Goal: Task Accomplishment & Management: Manage account settings

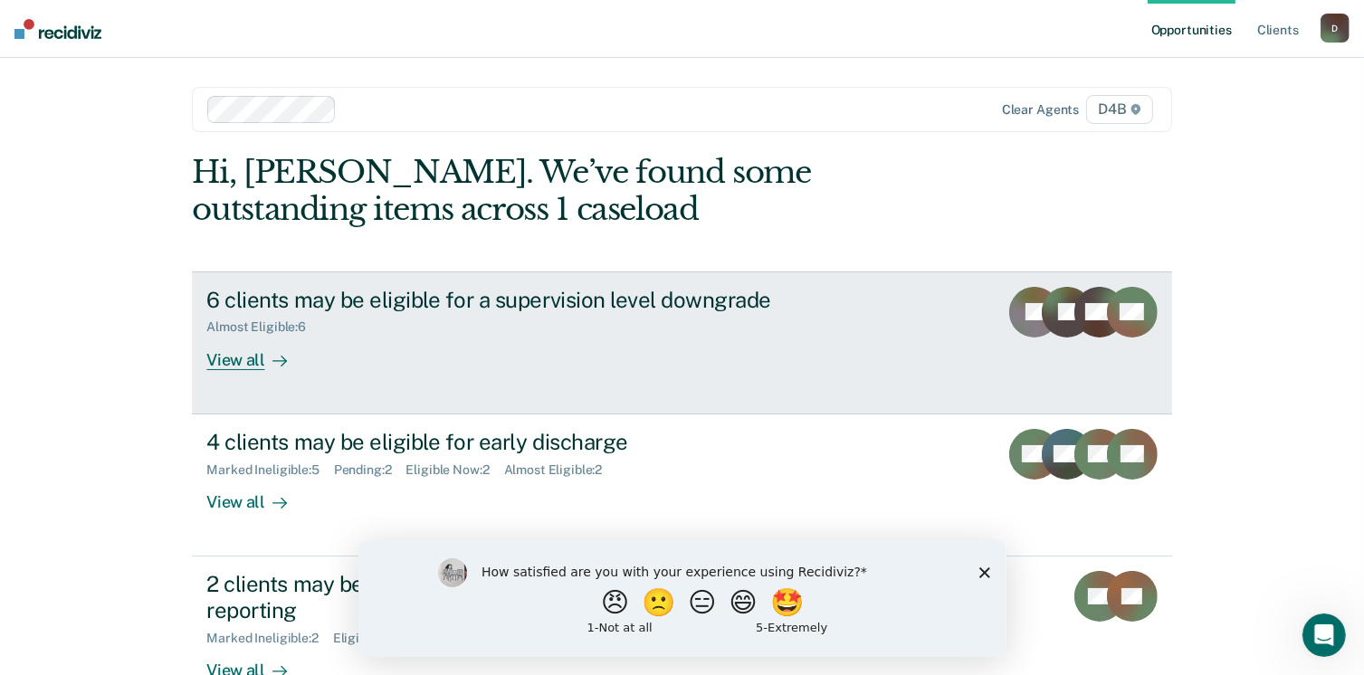
click at [230, 358] on div "View all" at bounding box center [256, 352] width 101 height 35
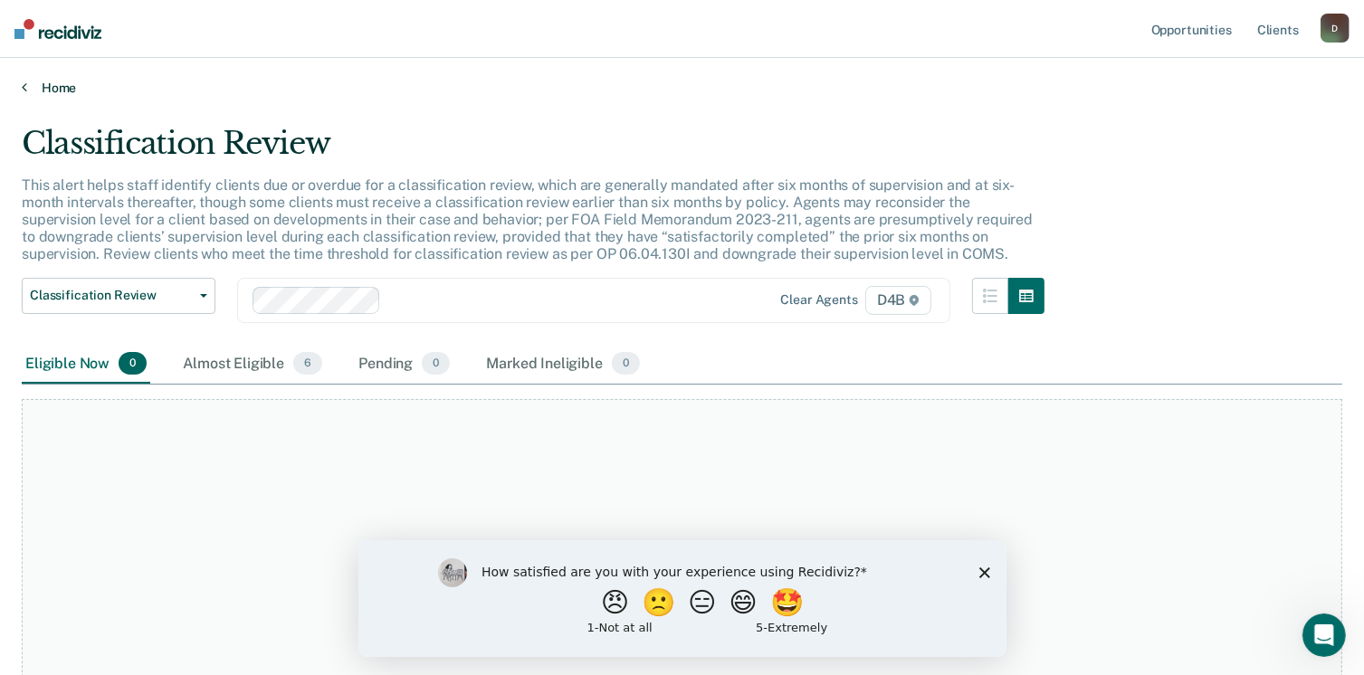
click at [46, 84] on link "Home" at bounding box center [682, 88] width 1320 height 16
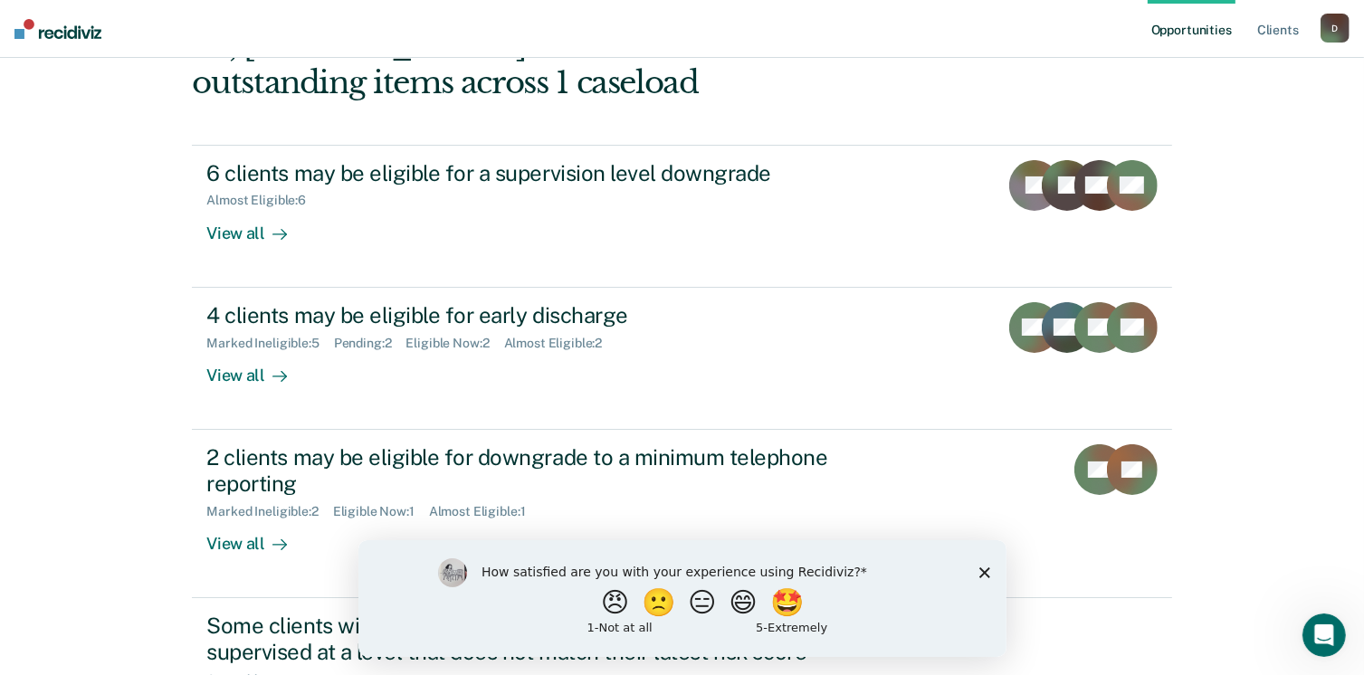
scroll to position [271, 0]
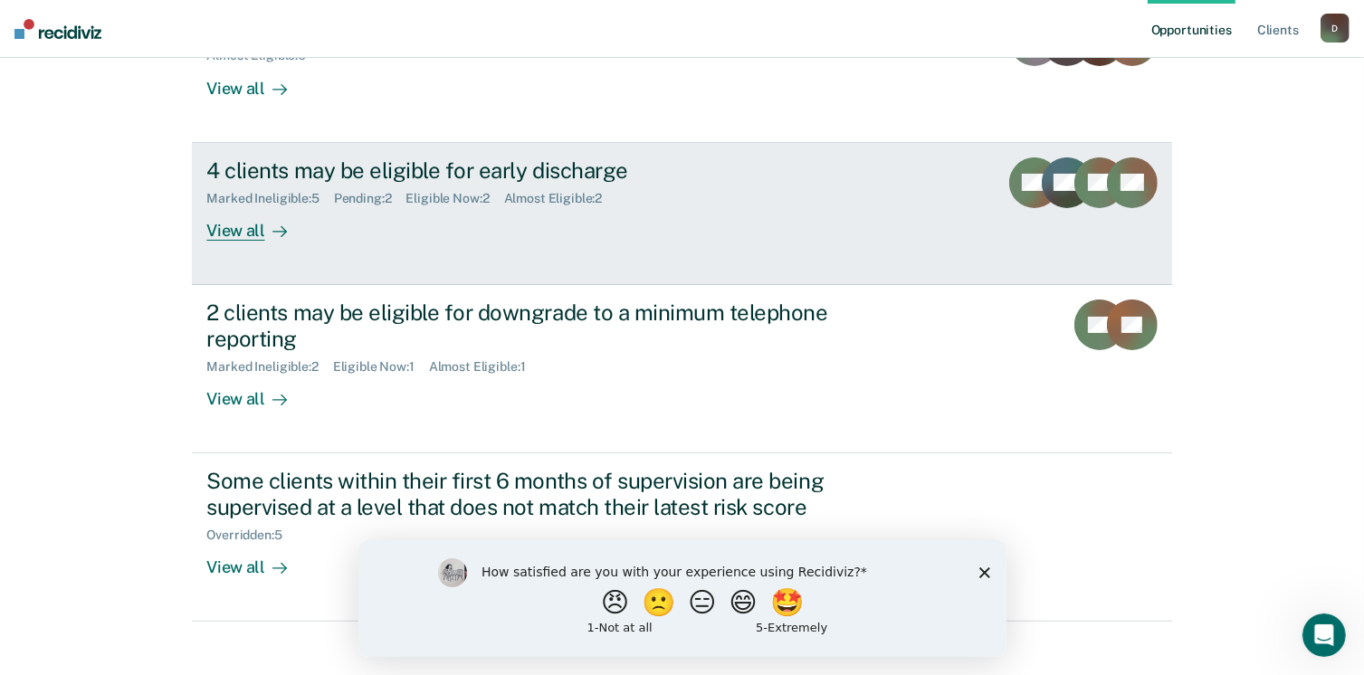
click at [234, 233] on div "View all" at bounding box center [256, 222] width 101 height 35
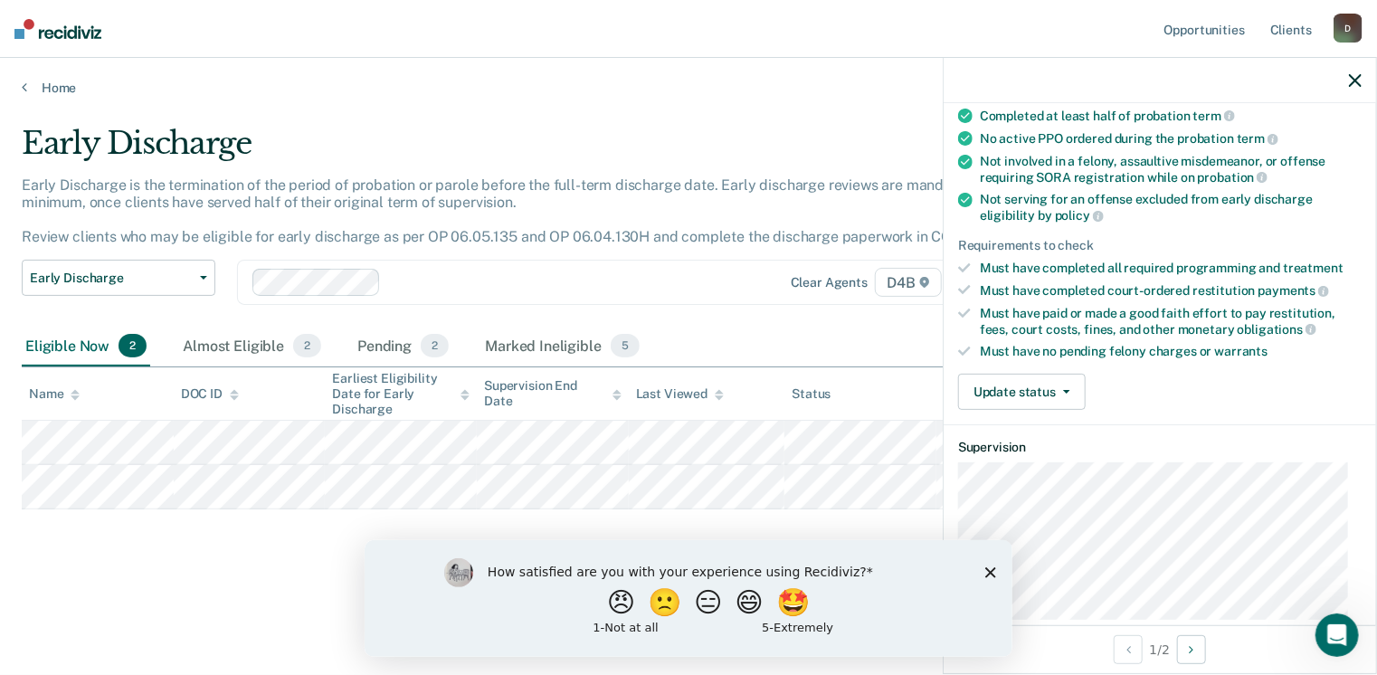
scroll to position [181, 0]
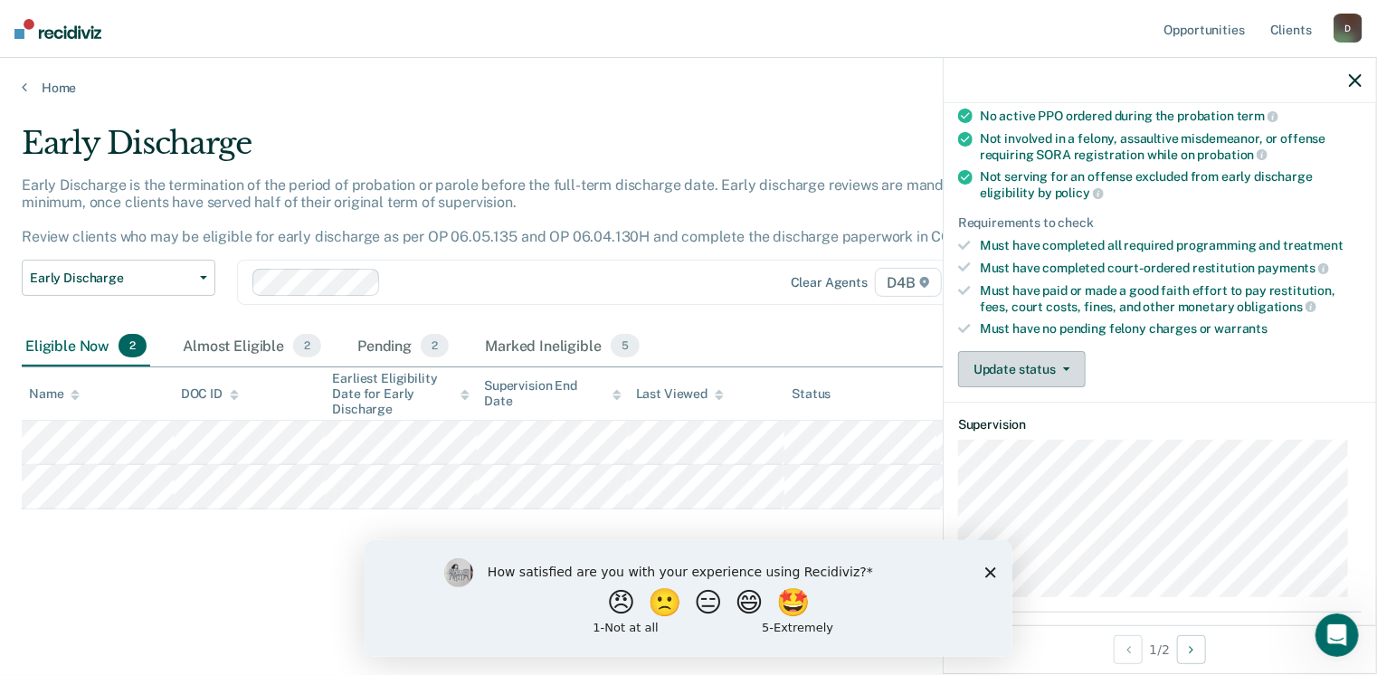
click at [1030, 369] on button "Update status" at bounding box center [1022, 369] width 128 height 36
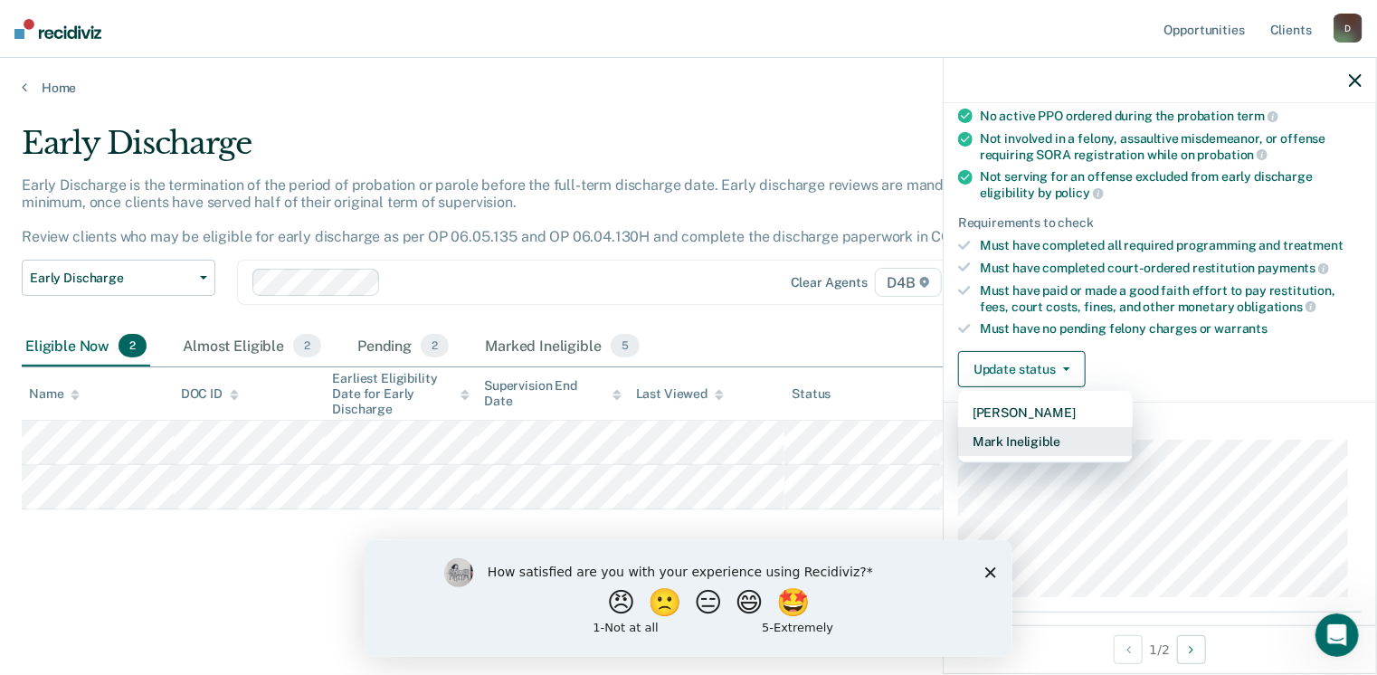
click at [1024, 436] on button "Mark Ineligible" at bounding box center [1045, 441] width 175 height 29
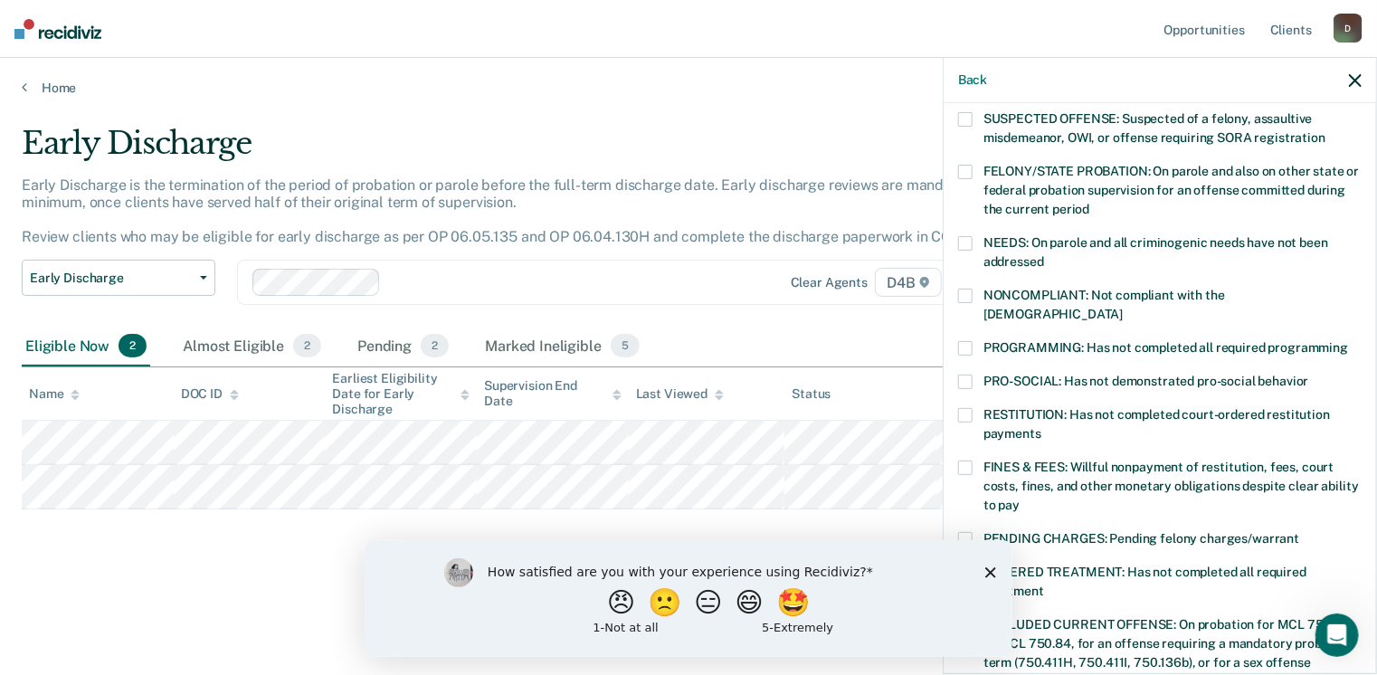
click at [966, 341] on span at bounding box center [965, 348] width 14 height 14
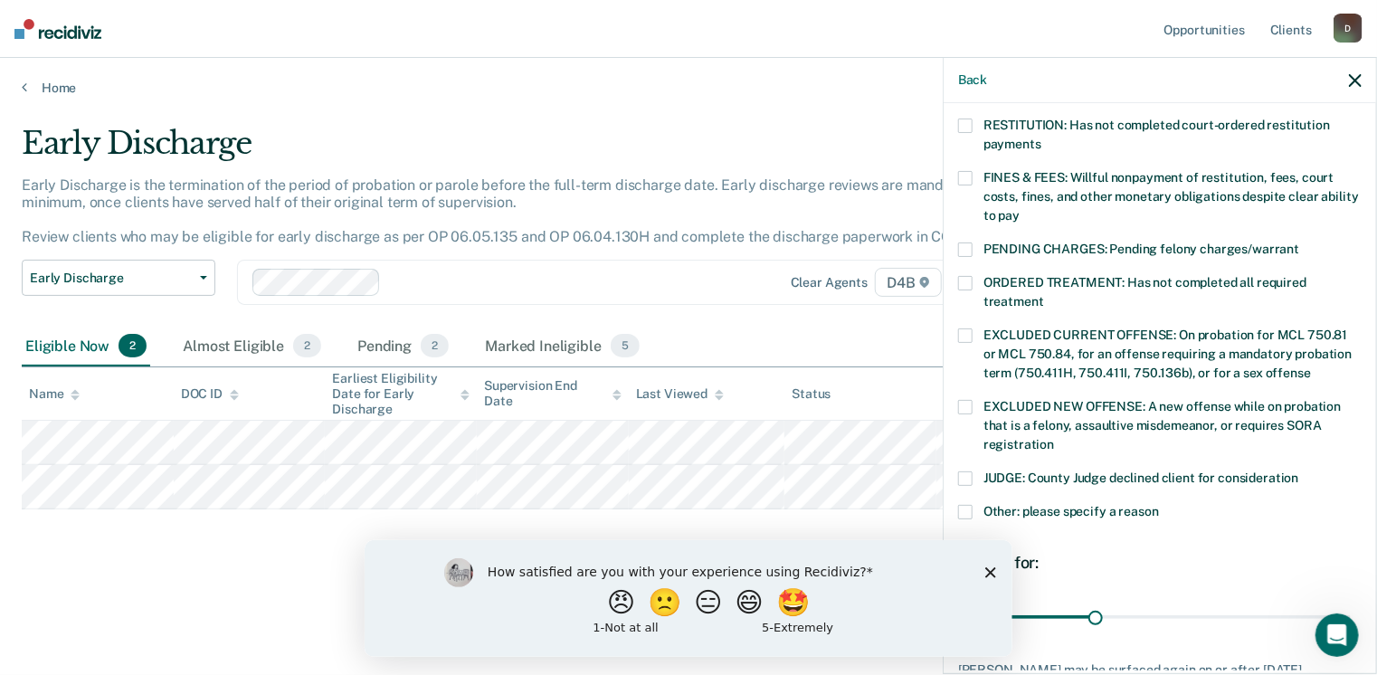
scroll to position [543, 0]
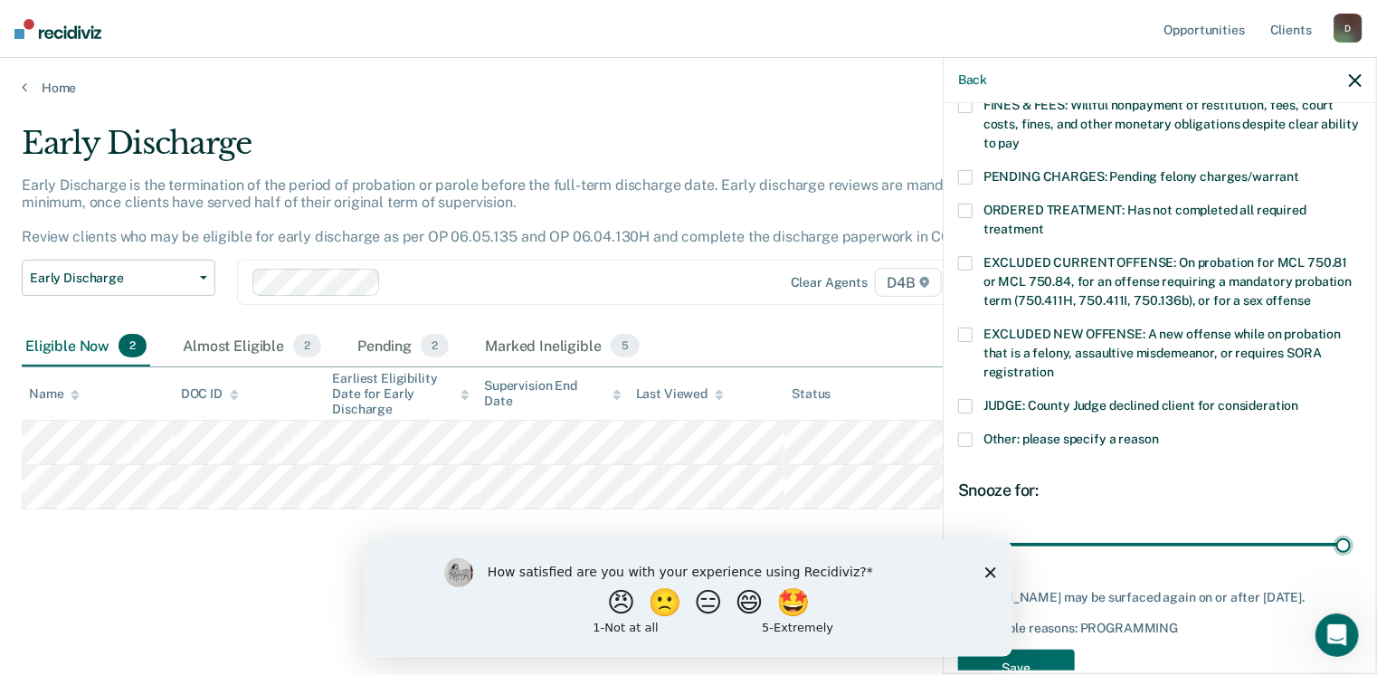
drag, startPoint x: 1097, startPoint y: 526, endPoint x: 1375, endPoint y: 517, distance: 277.9
type input "90"
click at [1351, 529] on input "range" at bounding box center [1160, 545] width 382 height 32
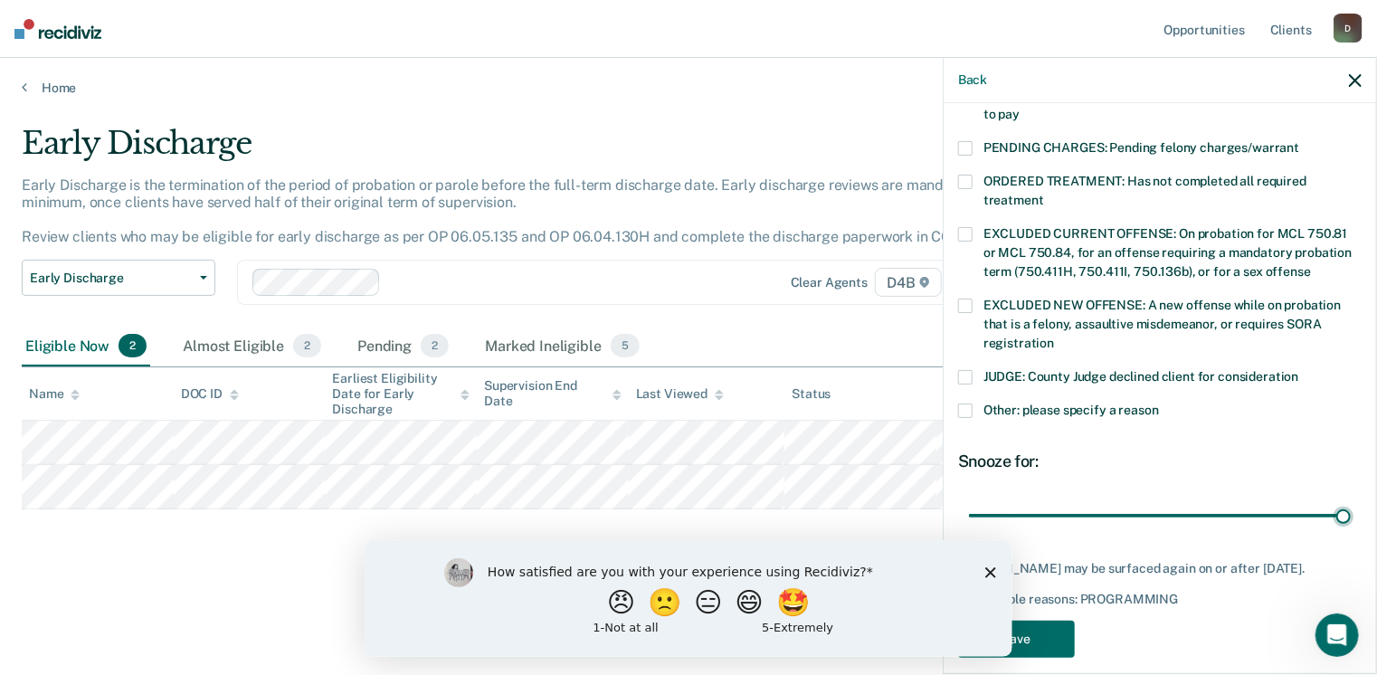
scroll to position [585, 0]
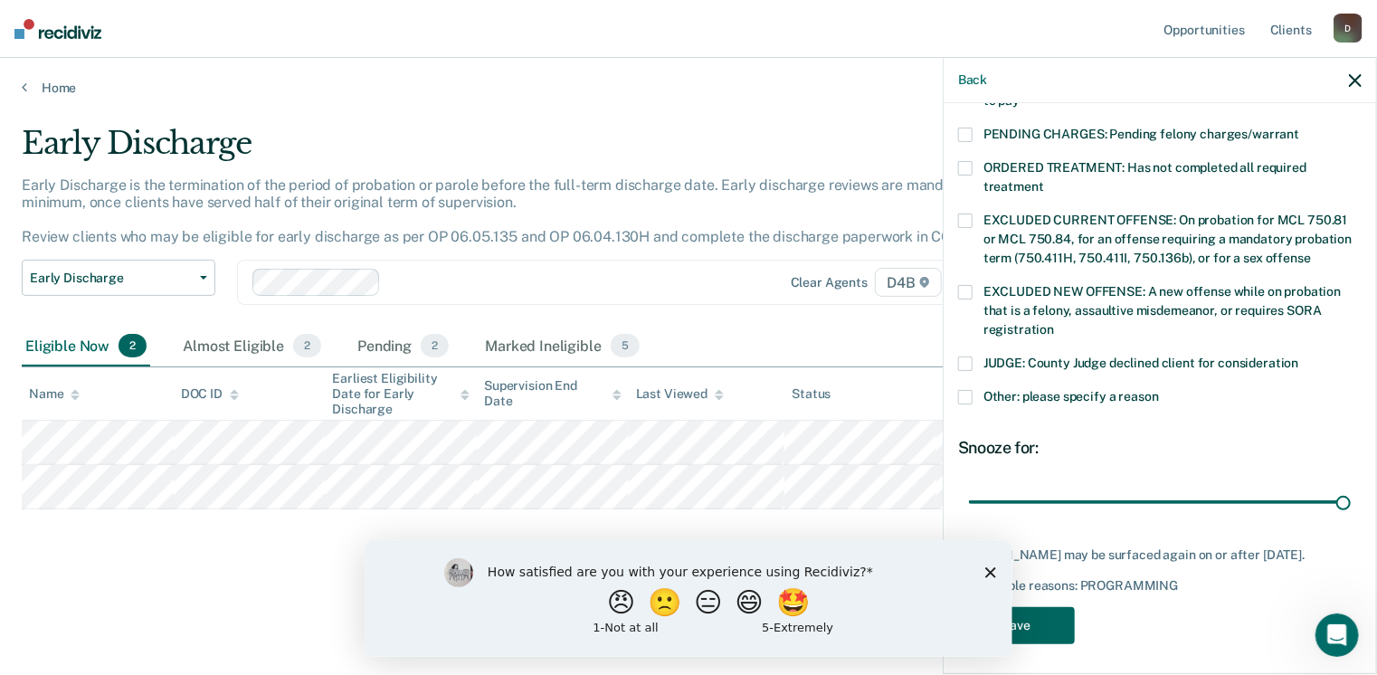
click at [1039, 622] on button "Save" at bounding box center [1016, 625] width 117 height 37
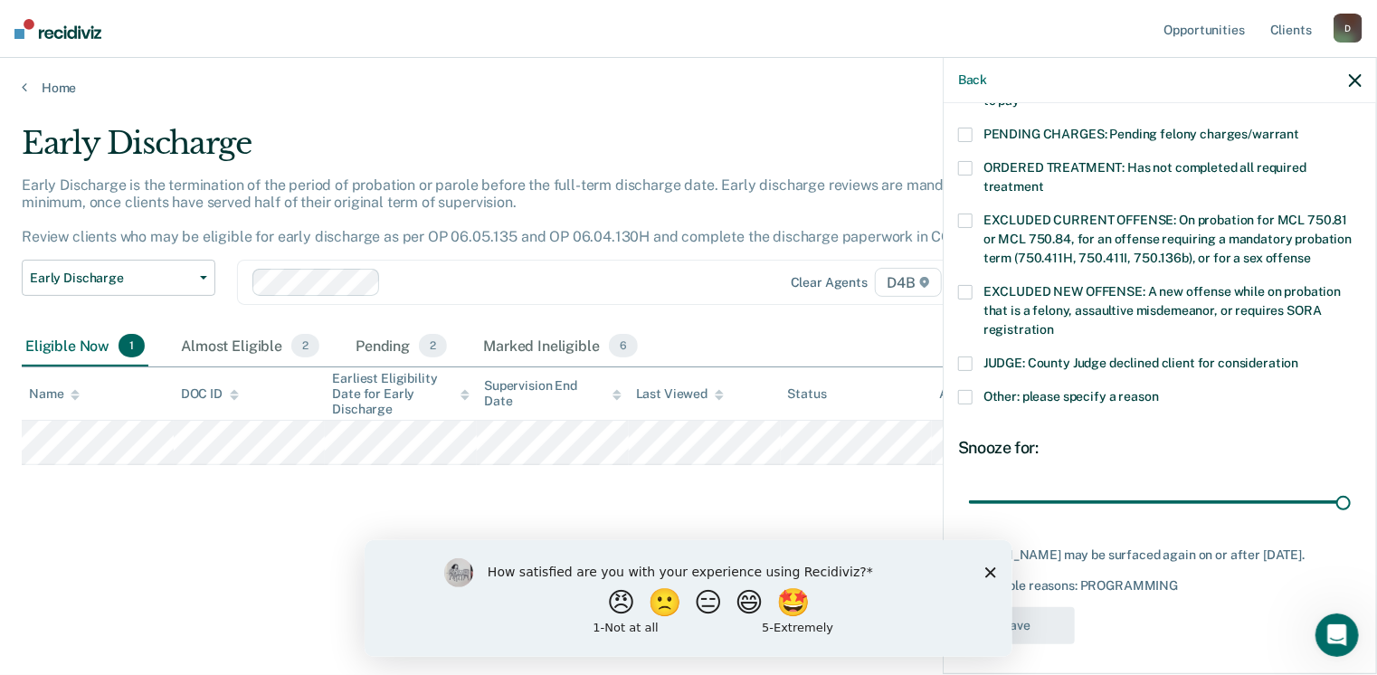
scroll to position [507, 0]
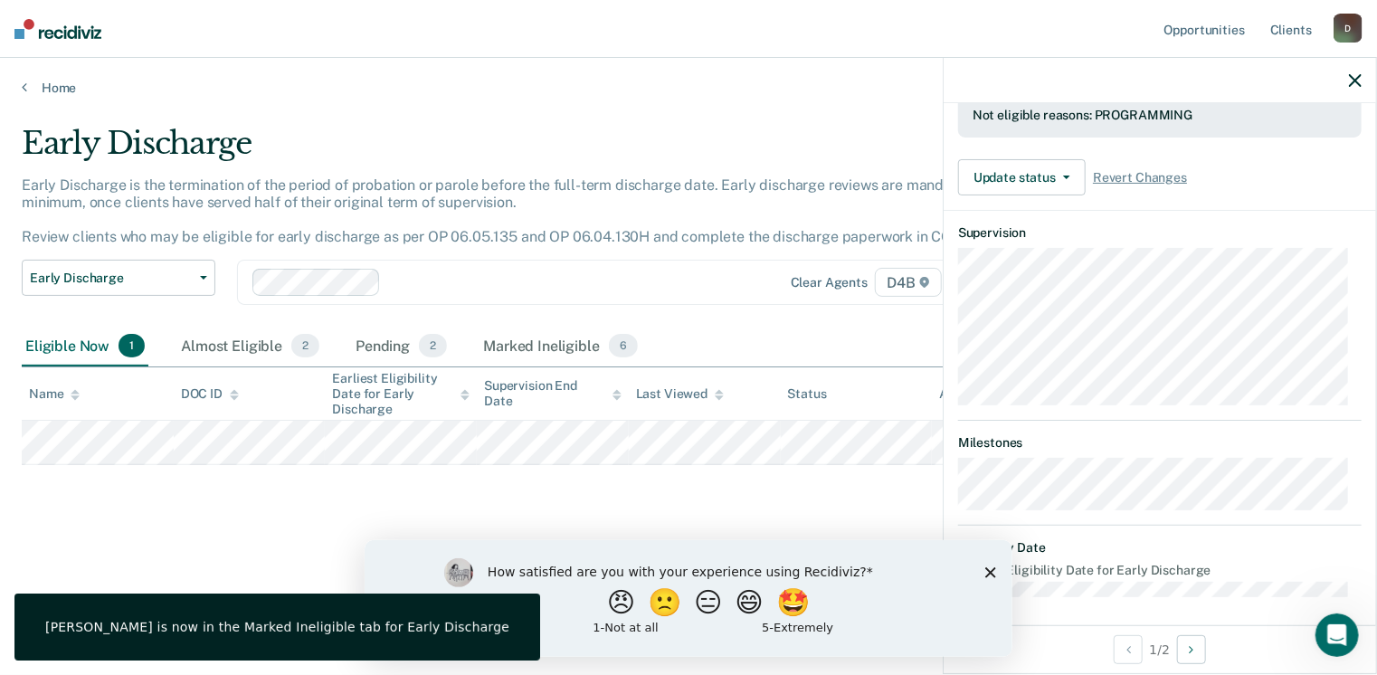
click at [991, 574] on polygon "Close survey" at bounding box center [989, 571] width 11 height 11
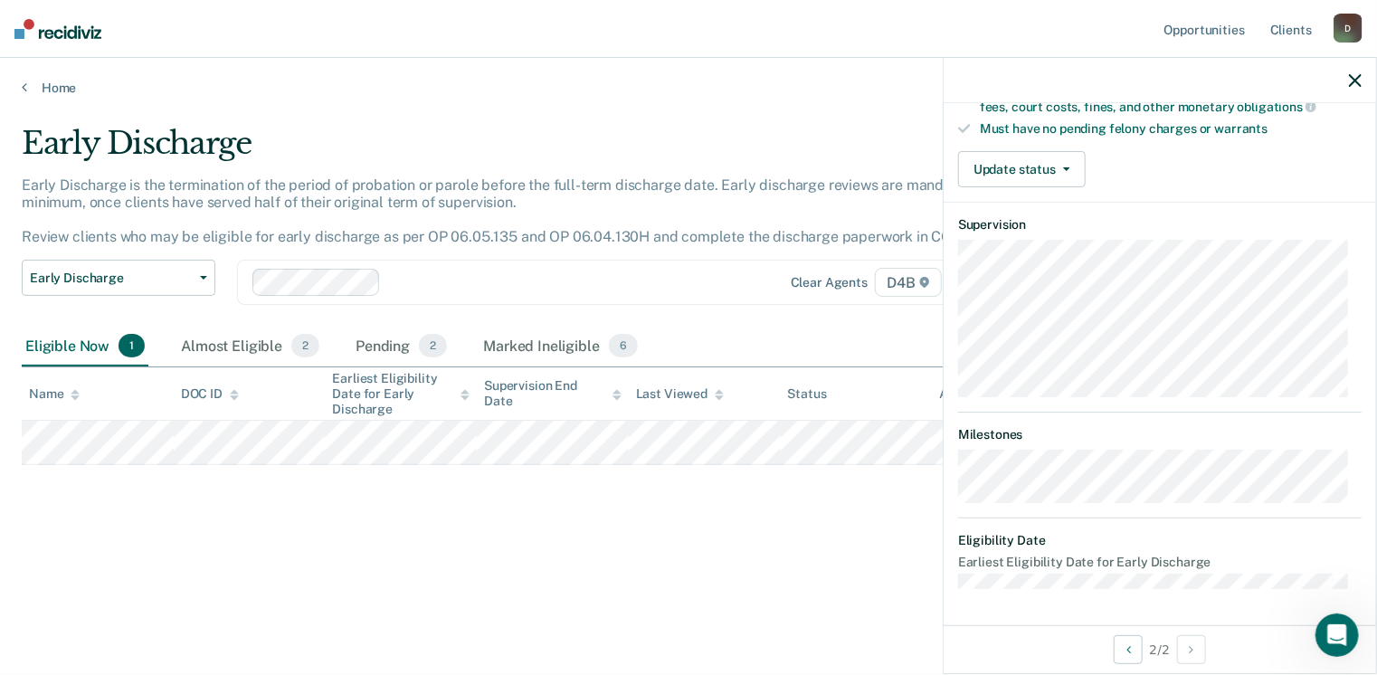
scroll to position [355, 0]
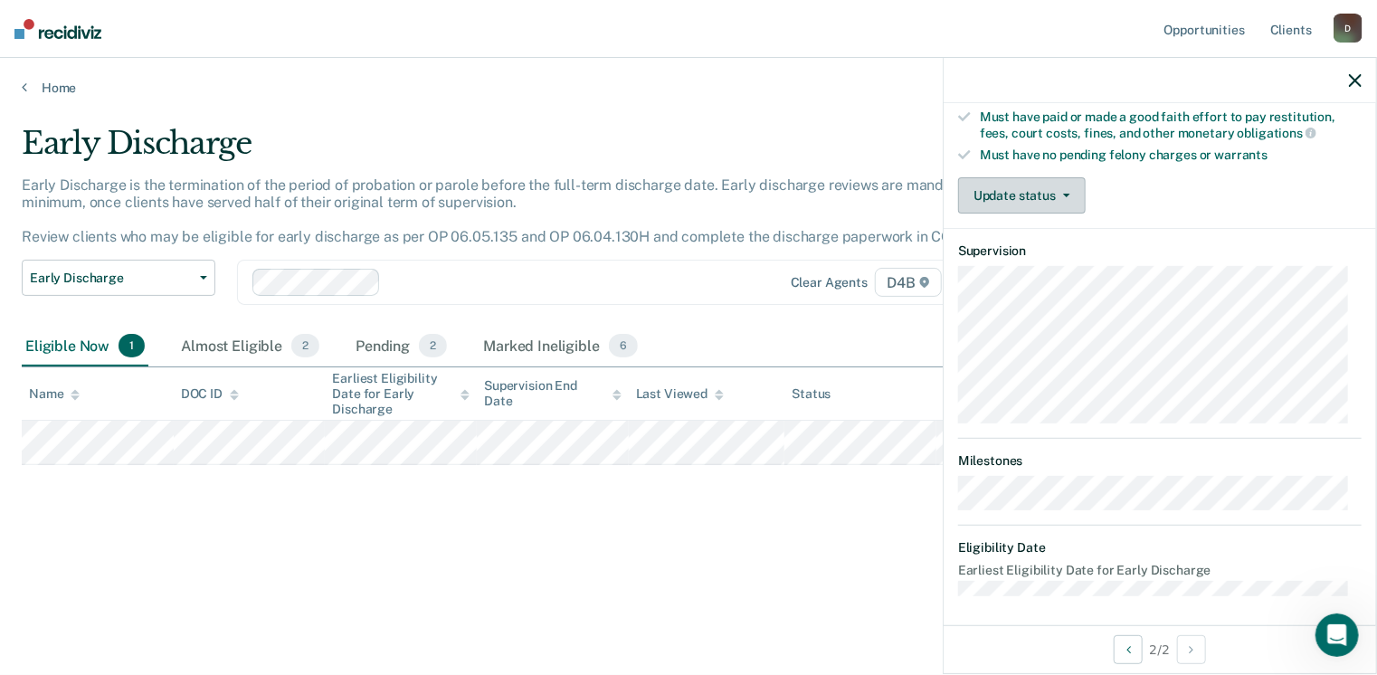
click at [1051, 189] on button "Update status" at bounding box center [1022, 195] width 128 height 36
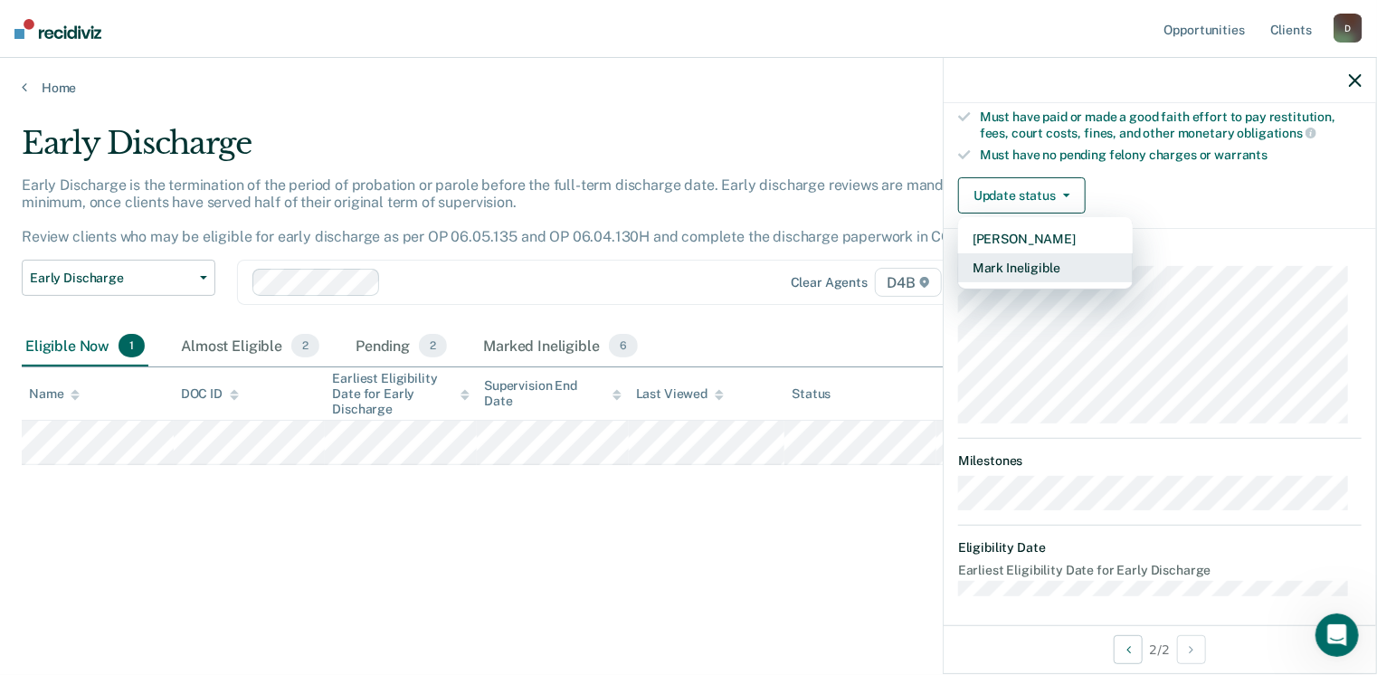
click at [1040, 259] on button "Mark Ineligible" at bounding box center [1045, 267] width 175 height 29
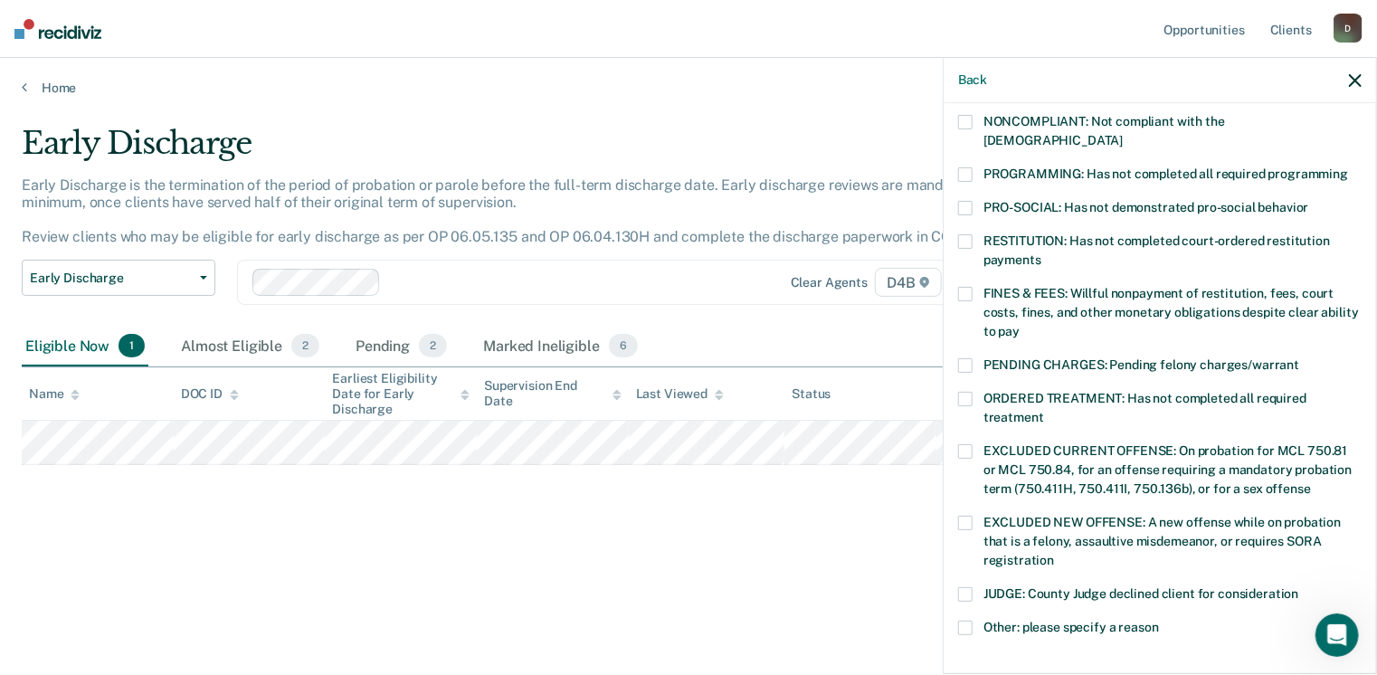
click at [966, 287] on span at bounding box center [965, 294] width 14 height 14
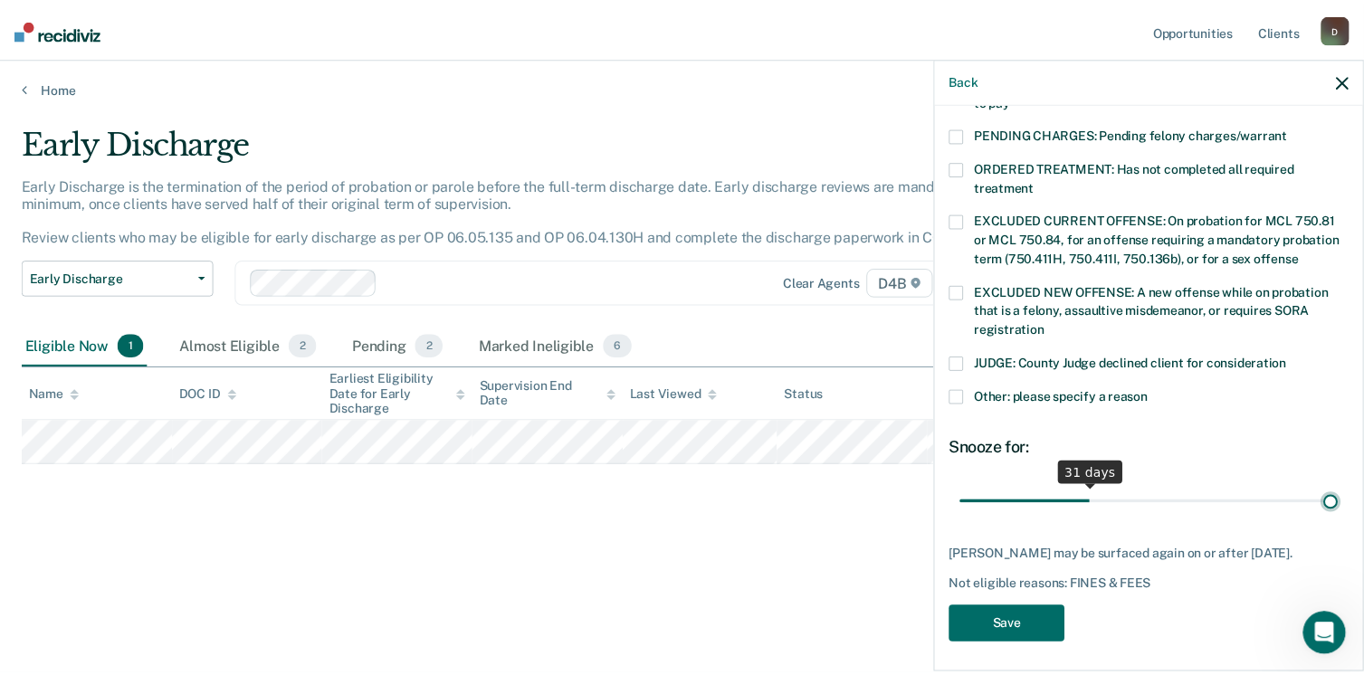
scroll to position [570, 0]
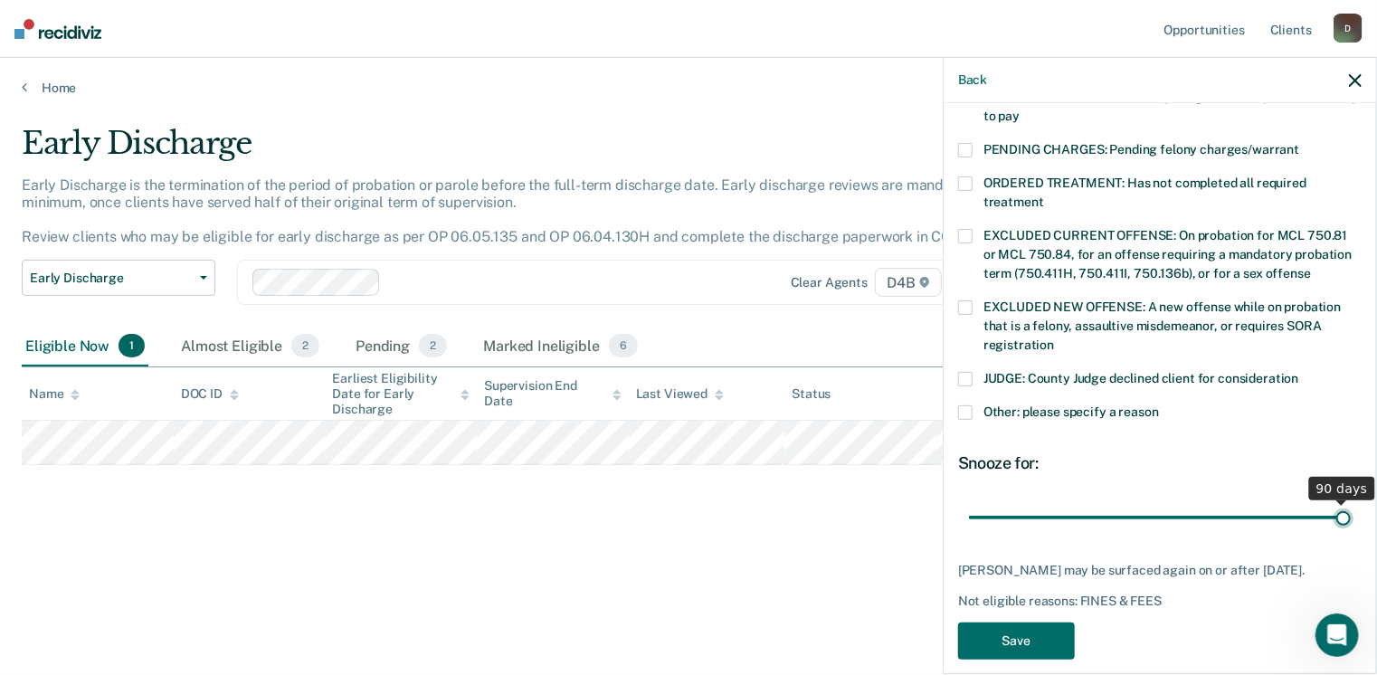
drag, startPoint x: 1092, startPoint y: 478, endPoint x: 1383, endPoint y: 478, distance: 290.4
type input "90"
click at [1351, 502] on input "range" at bounding box center [1160, 518] width 382 height 32
click at [1047, 622] on button "Save" at bounding box center [1016, 640] width 117 height 37
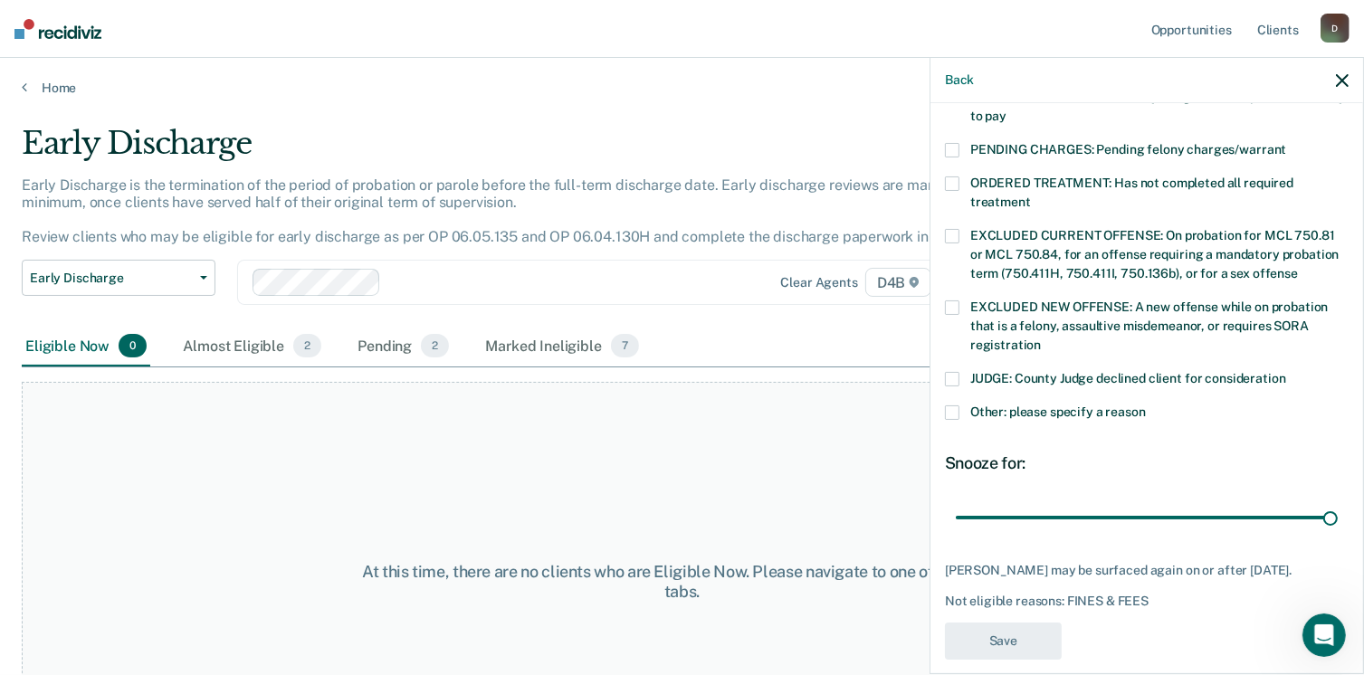
scroll to position [489, 0]
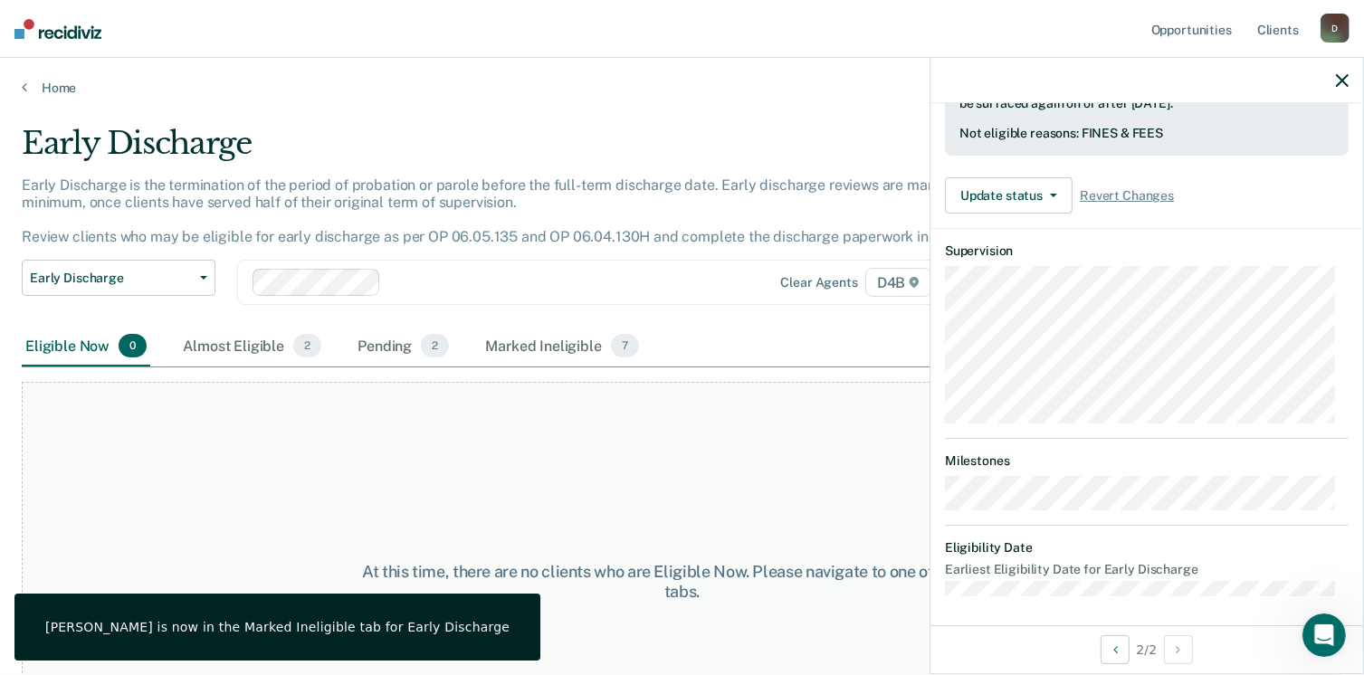
click at [1337, 81] on icon "button" at bounding box center [1341, 80] width 13 height 13
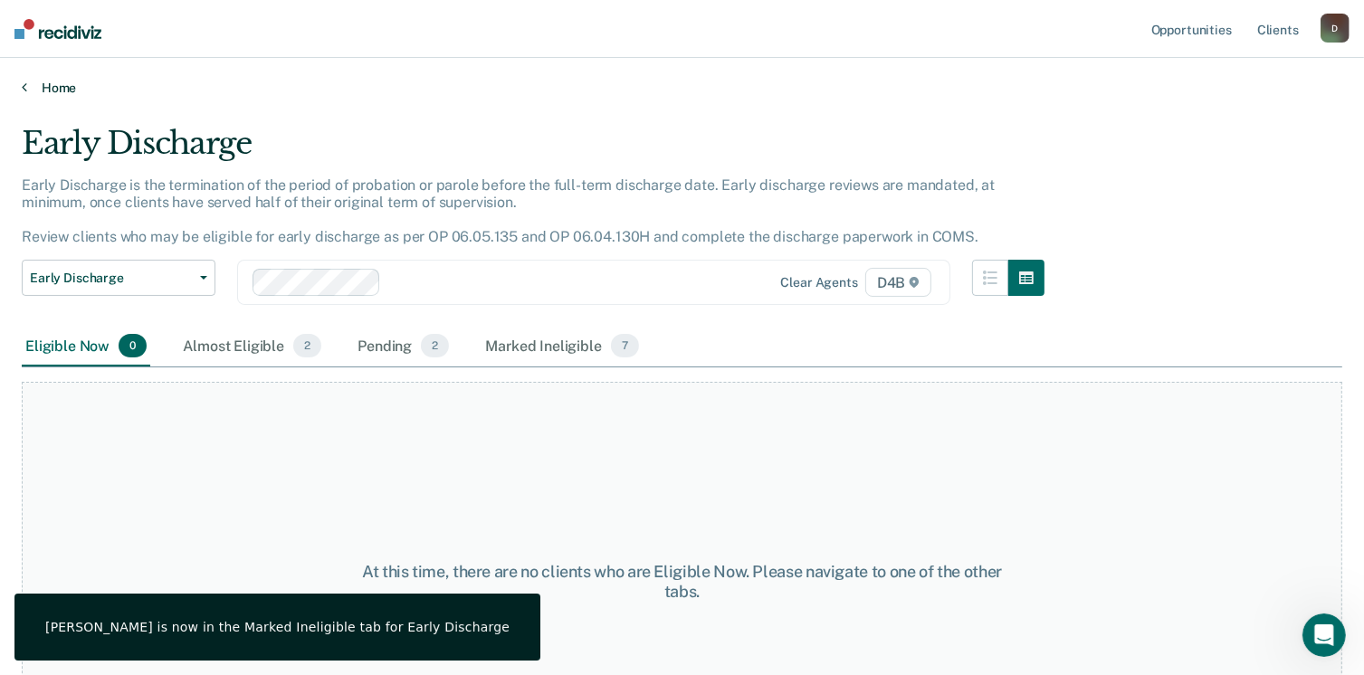
click at [47, 88] on link "Home" at bounding box center [682, 88] width 1320 height 16
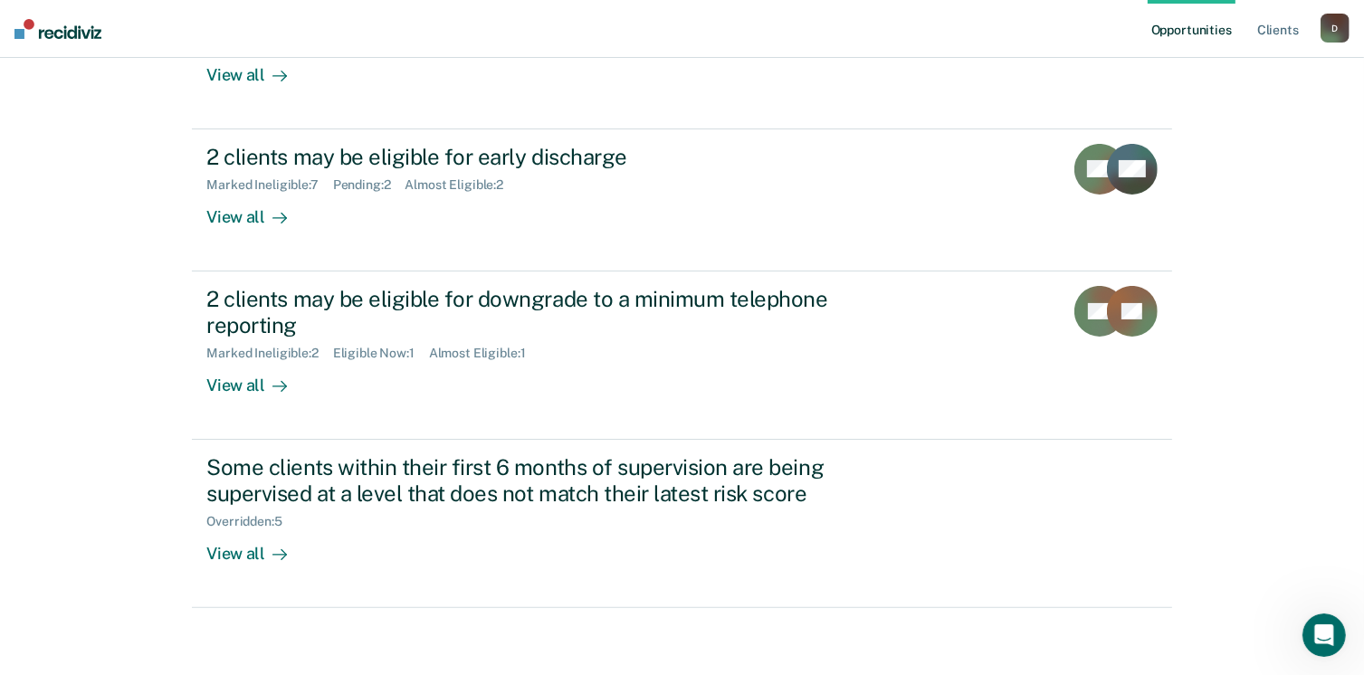
scroll to position [289, 0]
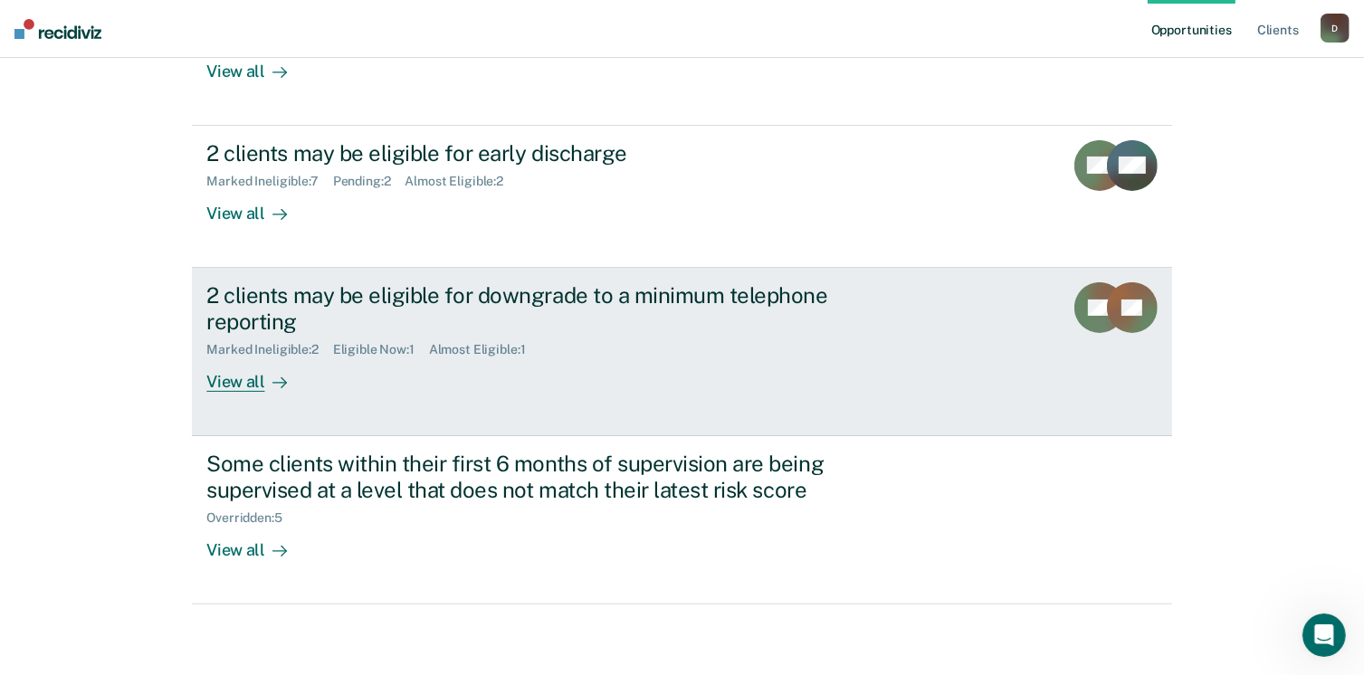
click at [367, 348] on div "Eligible Now : 1" at bounding box center [381, 349] width 96 height 15
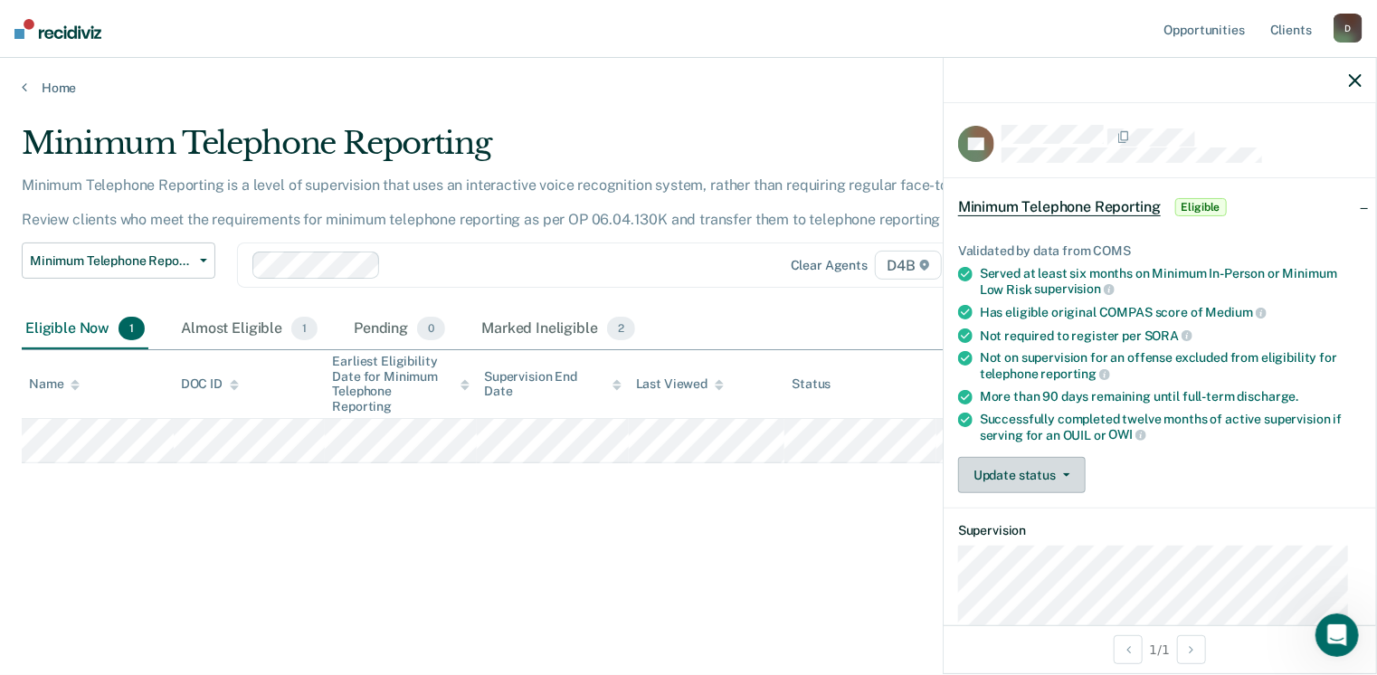
click at [1021, 476] on button "Update status" at bounding box center [1022, 475] width 128 height 36
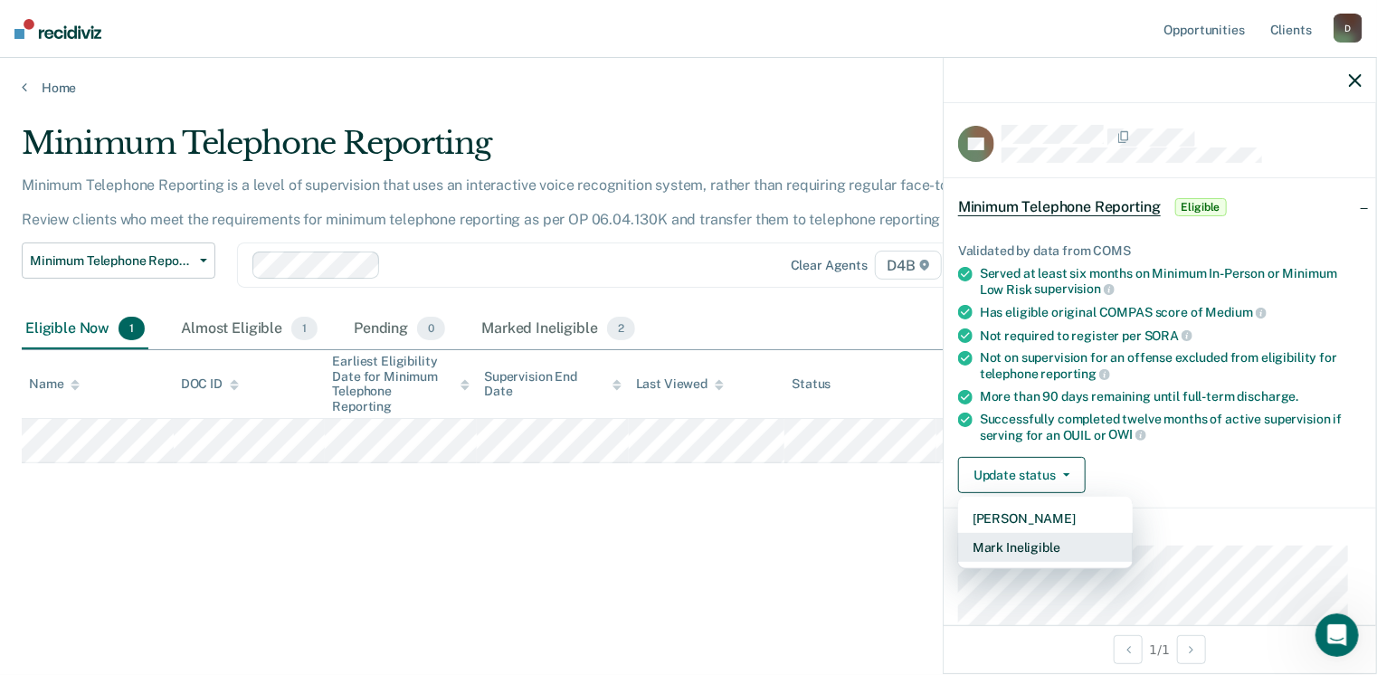
click at [1018, 544] on button "Mark Ineligible" at bounding box center [1045, 547] width 175 height 29
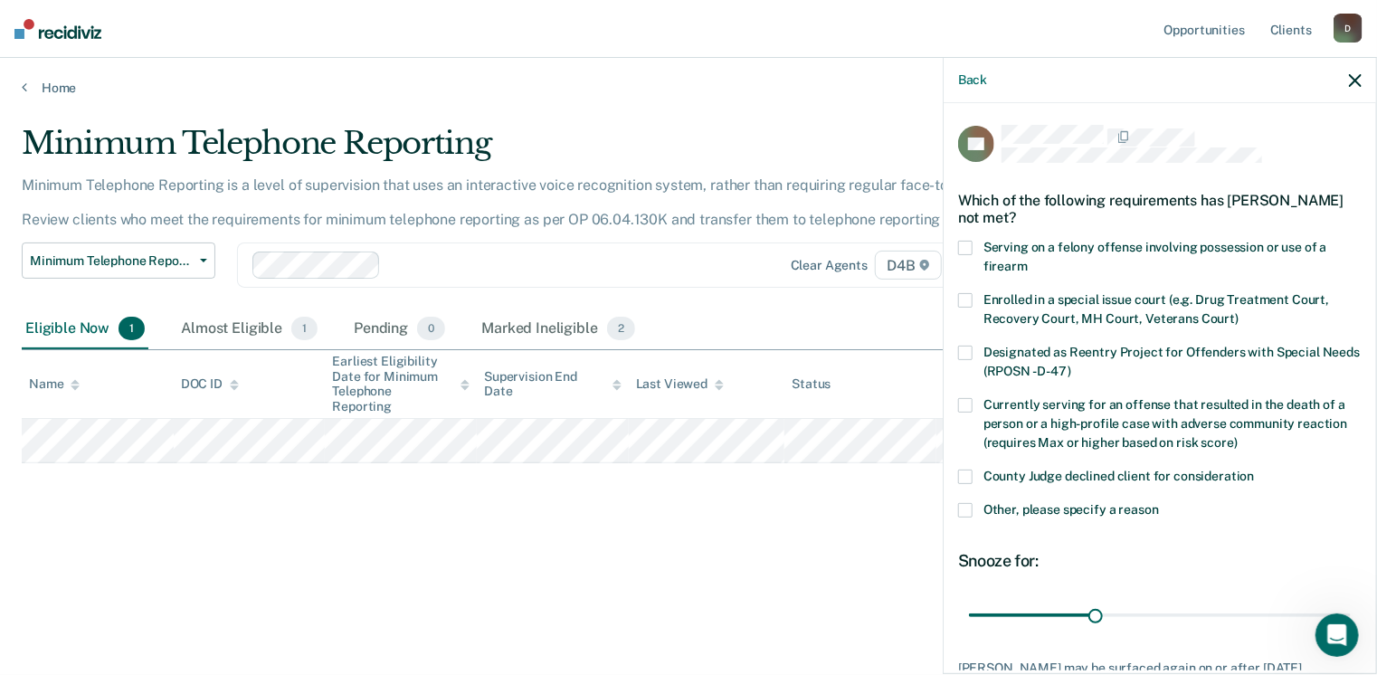
click at [970, 472] on span at bounding box center [965, 477] width 14 height 14
drag, startPoint x: 1089, startPoint y: 613, endPoint x: 1367, endPoint y: 601, distance: 278.0
type input "90"
click at [1351, 604] on input "range" at bounding box center [1160, 616] width 382 height 32
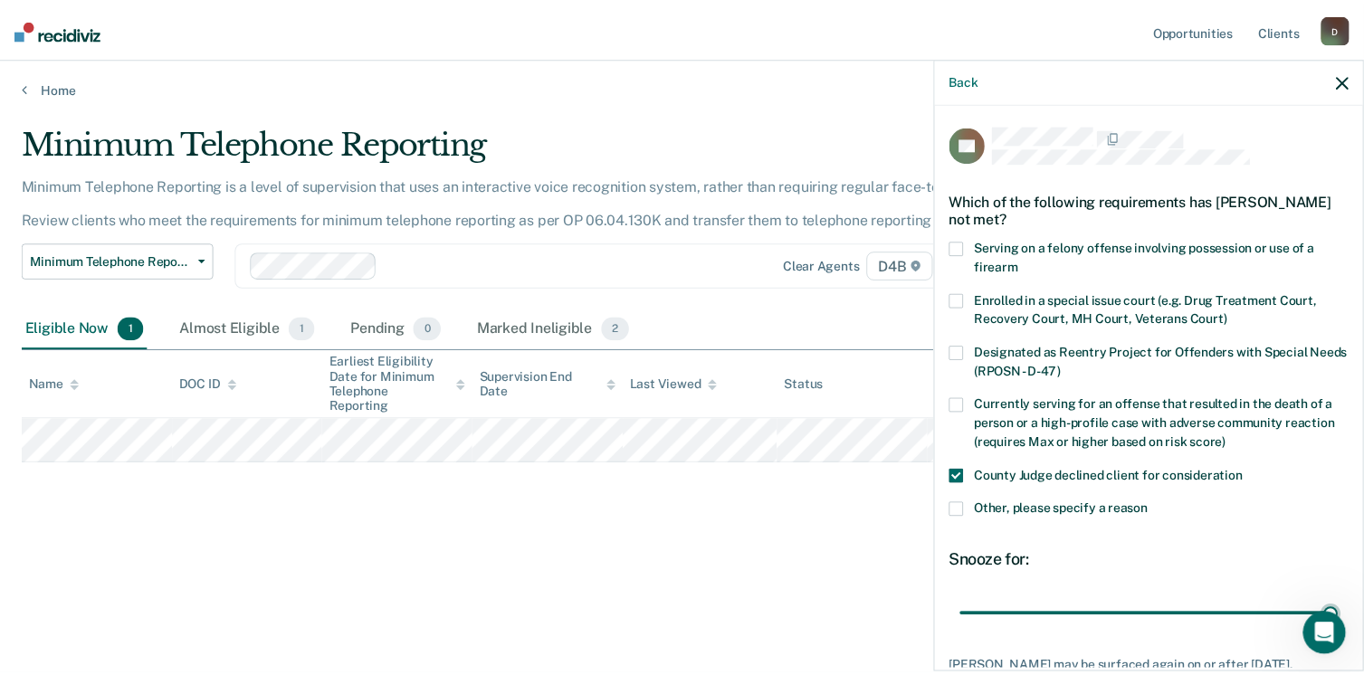
scroll to position [132, 0]
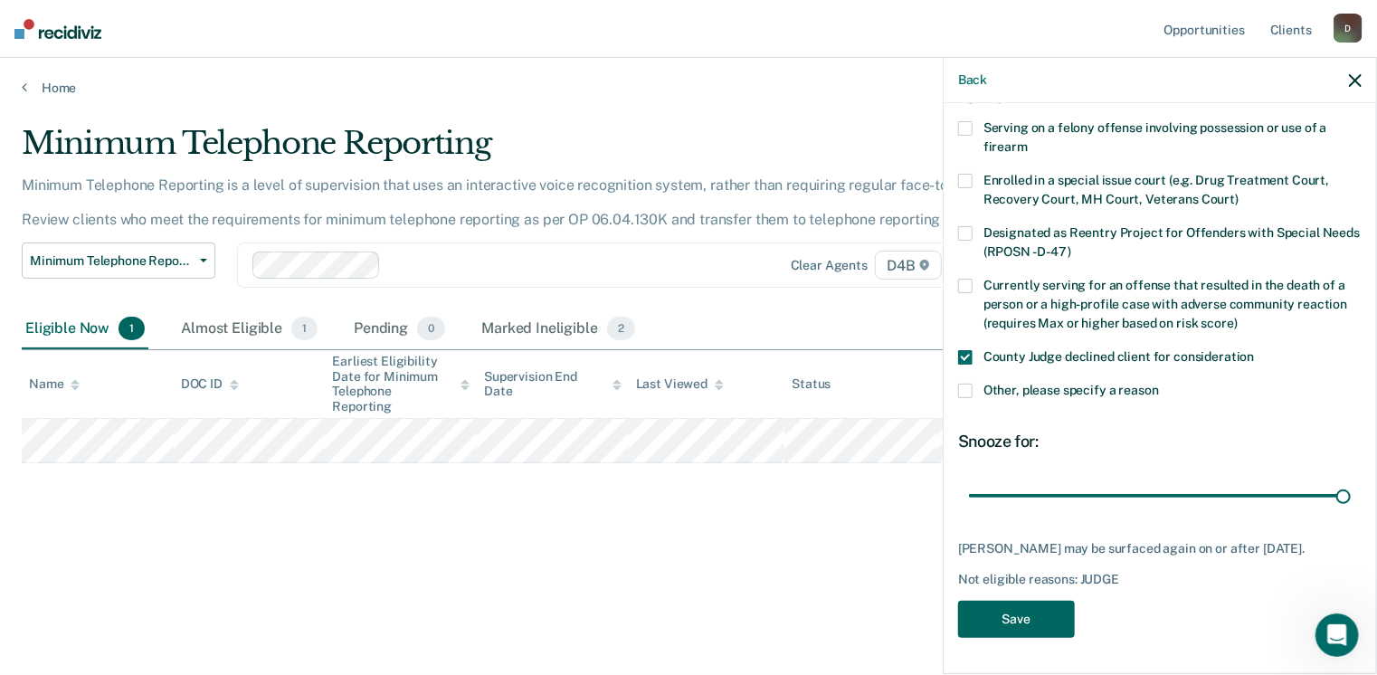
click at [1027, 623] on button "Save" at bounding box center [1016, 619] width 117 height 37
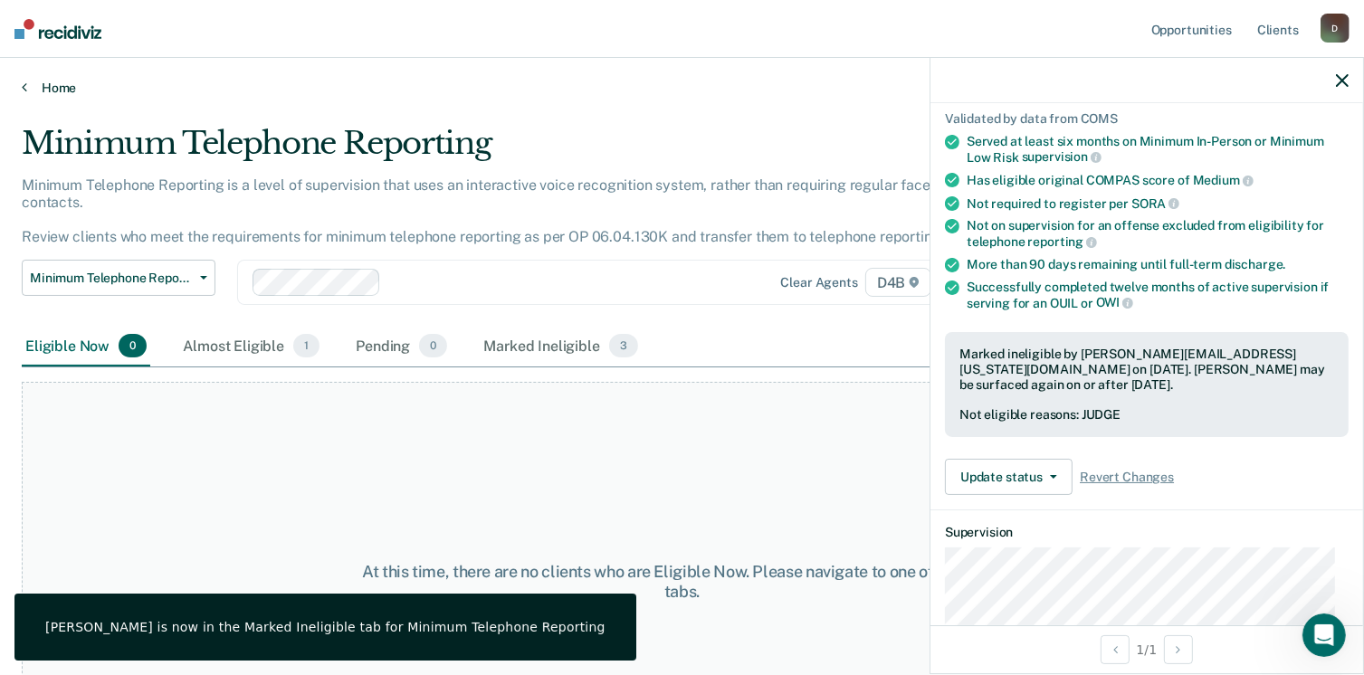
click at [57, 81] on link "Home" at bounding box center [682, 88] width 1320 height 16
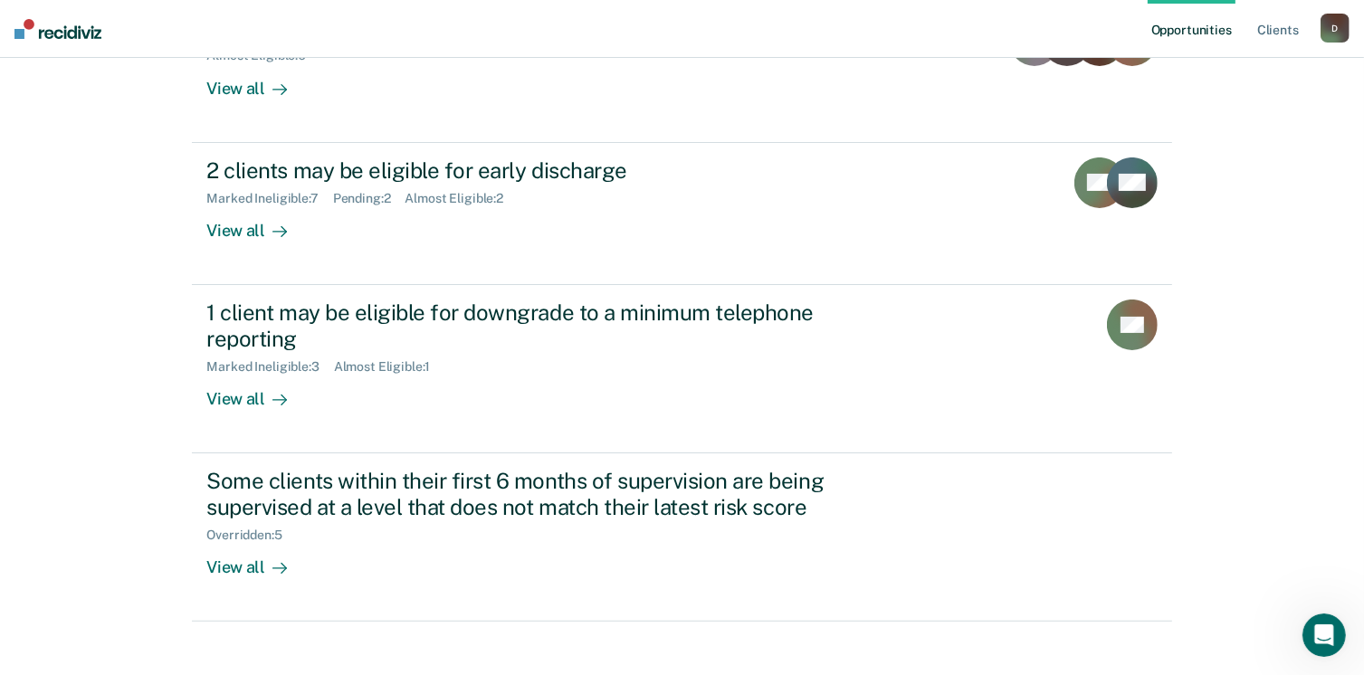
scroll to position [289, 0]
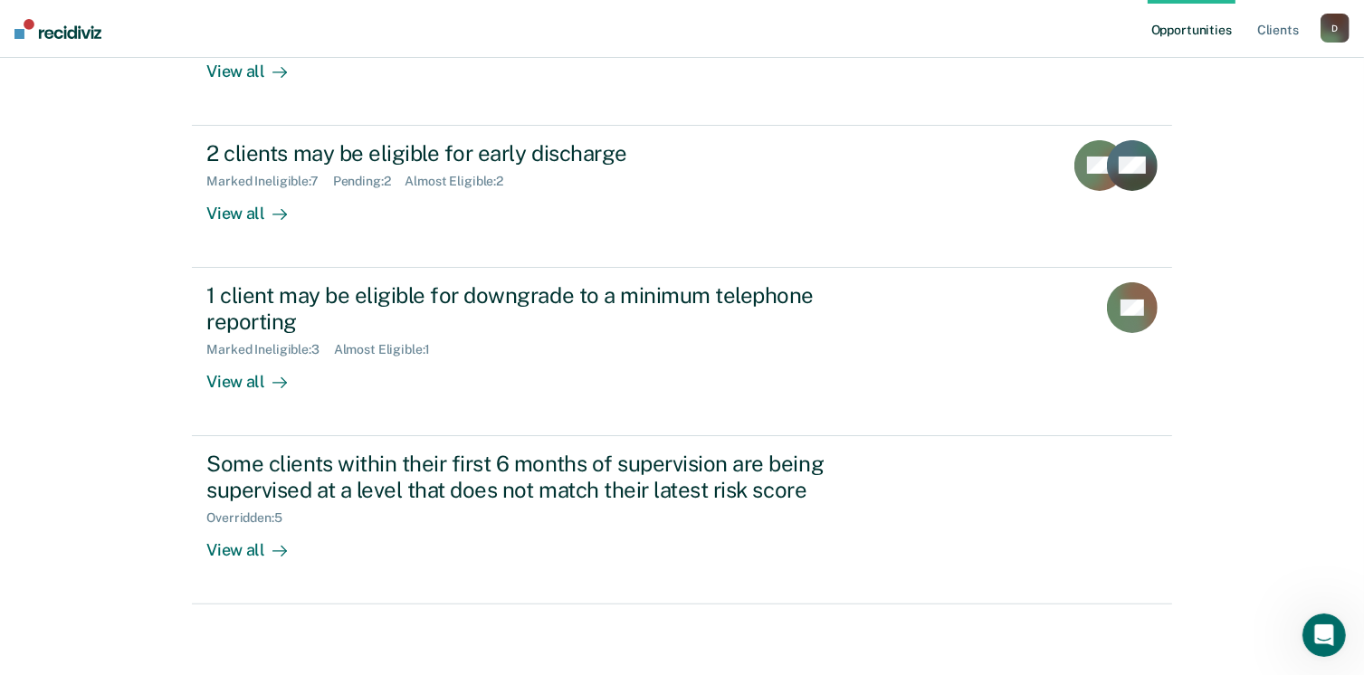
click at [1341, 30] on div "D" at bounding box center [1334, 28] width 29 height 29
click at [1220, 119] on link "Log Out" at bounding box center [1262, 118] width 146 height 15
